Goal: Task Accomplishment & Management: Manage account settings

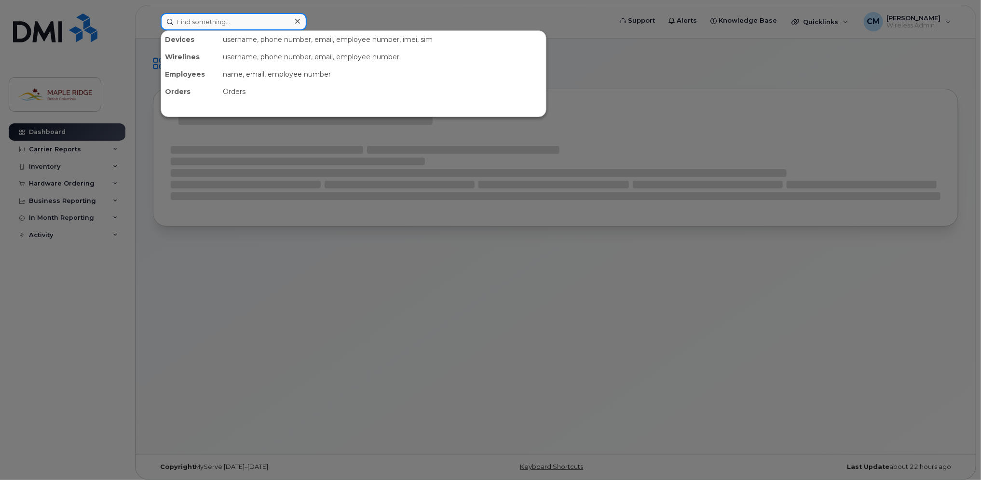
click at [255, 18] on input at bounding box center [234, 21] width 146 height 17
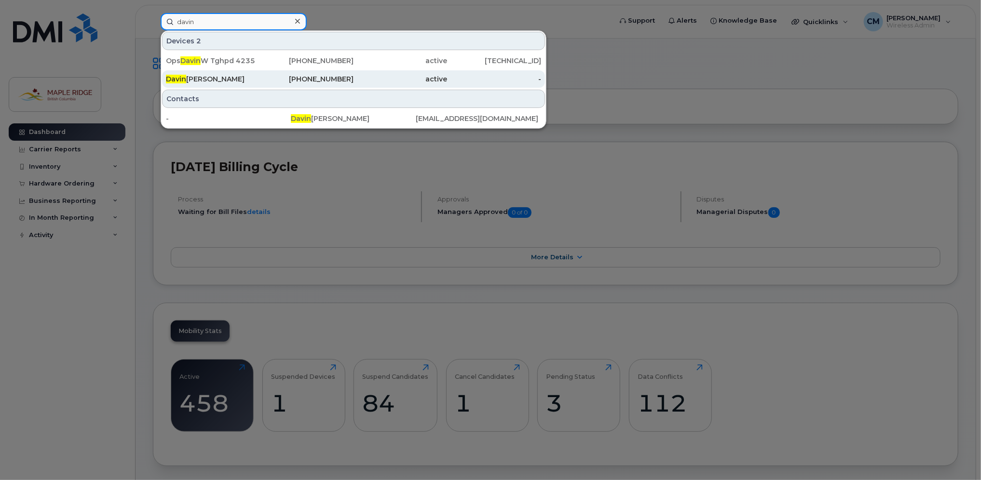
type input "davin"
click at [374, 81] on div "active" at bounding box center [400, 79] width 94 height 10
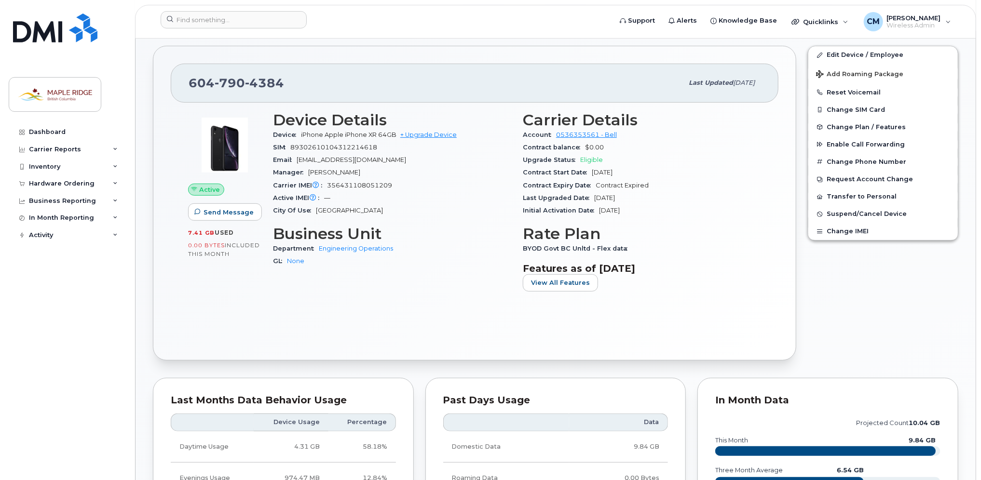
scroll to position [241, 0]
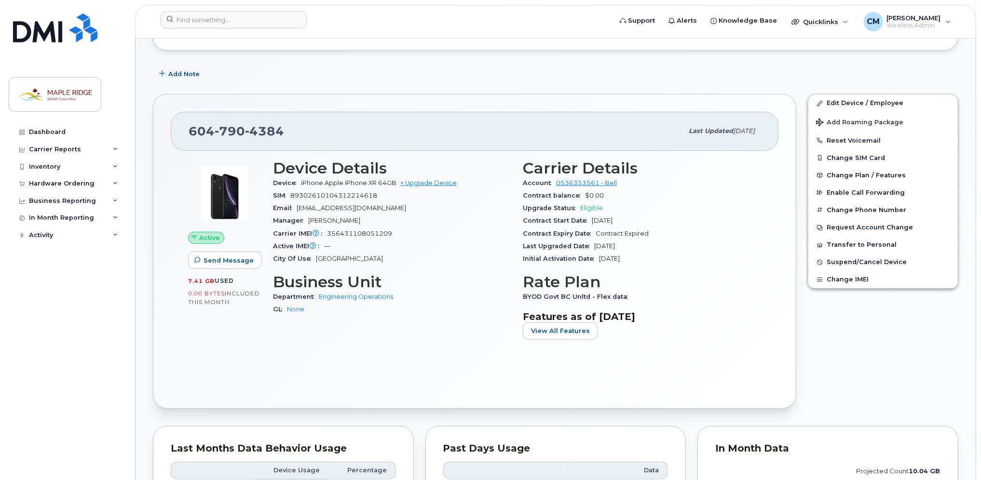
click at [258, 138] on div "604 790 4384" at bounding box center [436, 131] width 494 height 20
click at [256, 131] on span "4384" at bounding box center [264, 131] width 39 height 14
copy span "604 790 4384"
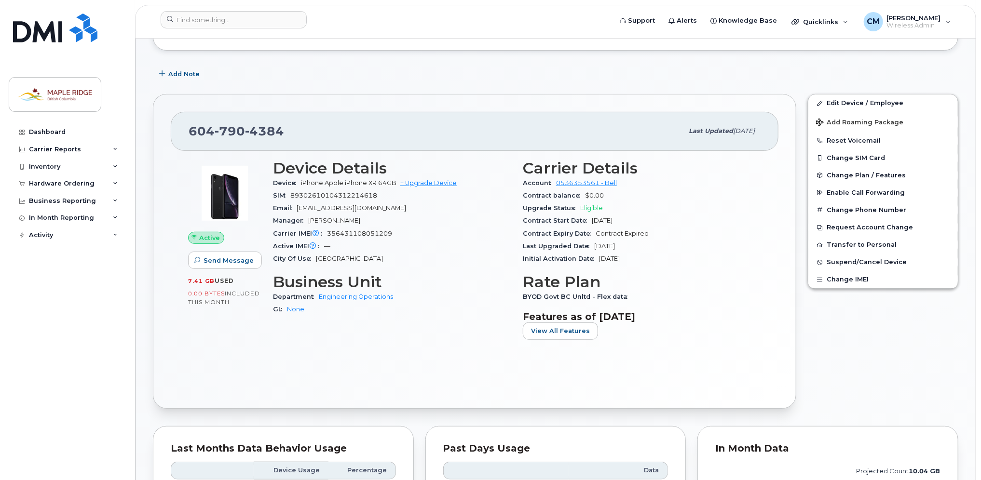
click at [414, 231] on div "Carrier IMEI Carrier IMEI is reported during the last billing cycle or change o…" at bounding box center [392, 234] width 238 height 13
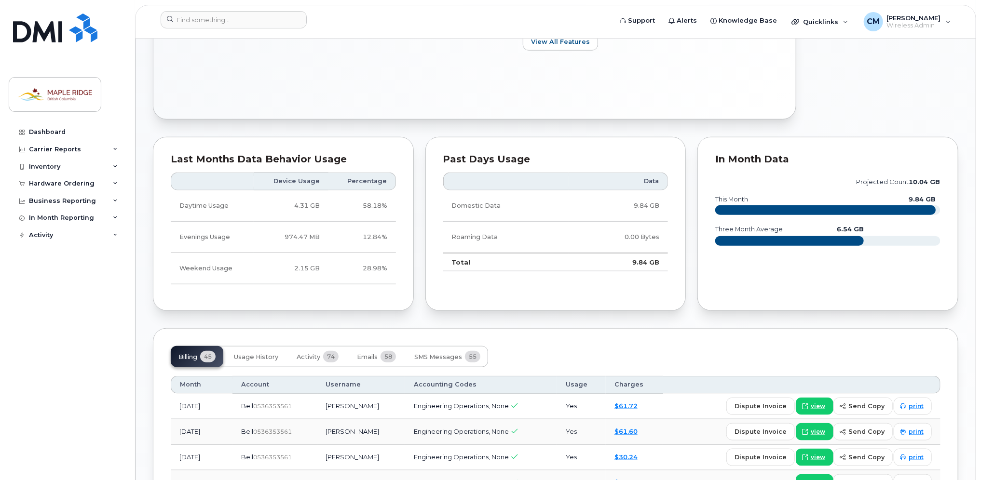
scroll to position [579, 0]
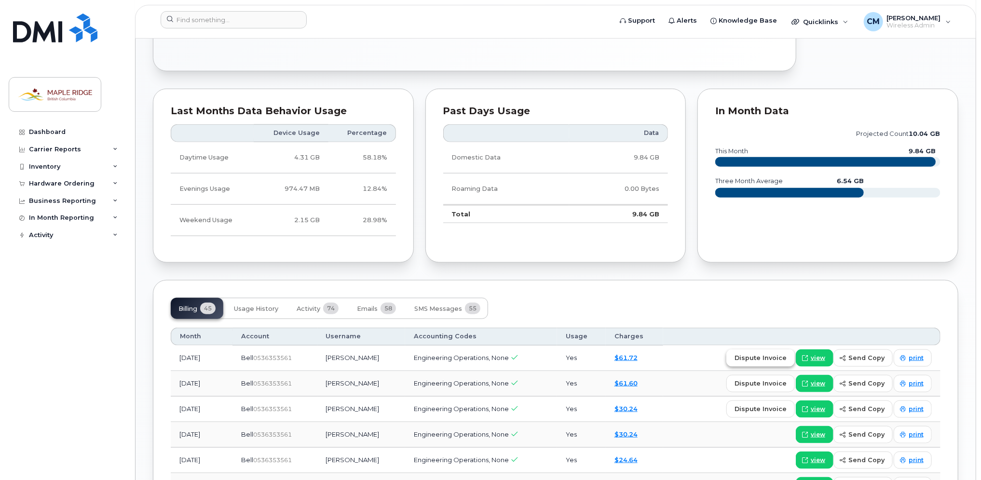
click at [764, 355] on span "dispute invoice" at bounding box center [760, 357] width 52 height 9
select select
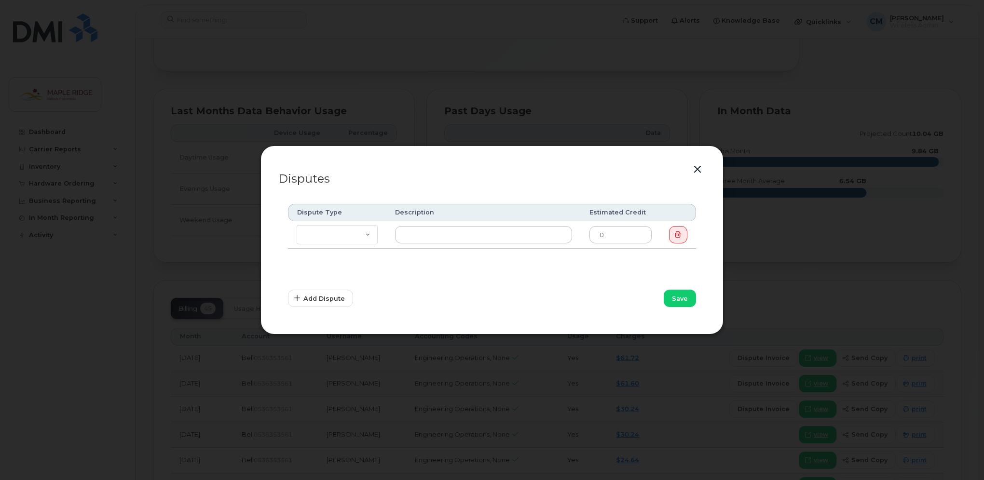
click at [693, 164] on button "button" at bounding box center [697, 170] width 14 height 14
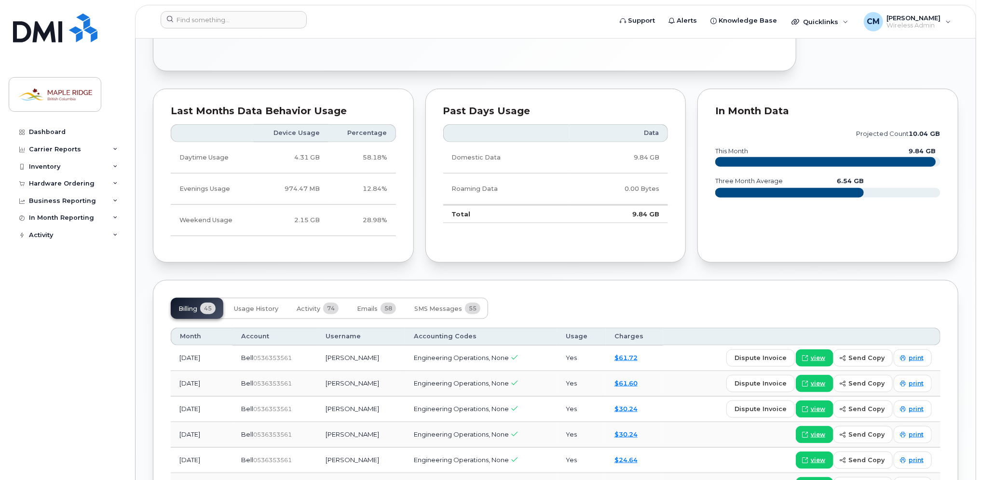
click at [696, 168] on div "In Month Data projected count 10.04 GB this month 9.84 GB three month average 6…" at bounding box center [828, 176] width 272 height 186
click at [825, 355] on span "view" at bounding box center [818, 358] width 14 height 9
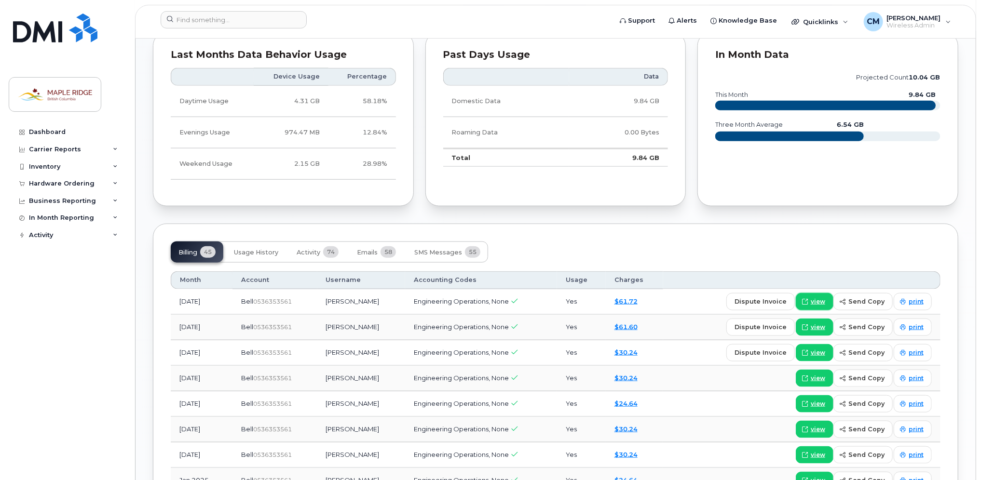
scroll to position [723, 0]
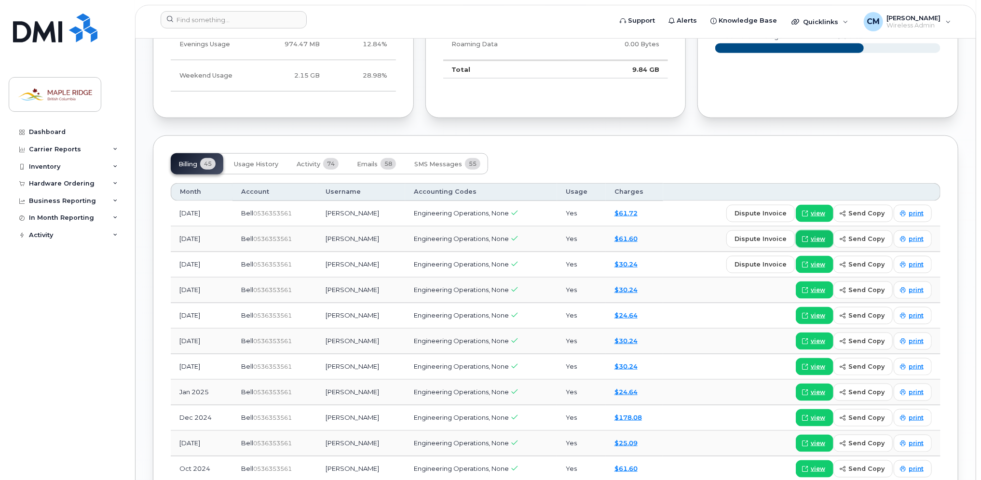
click at [823, 235] on span "view" at bounding box center [818, 239] width 14 height 9
